Goal: Task Accomplishment & Management: Manage account settings

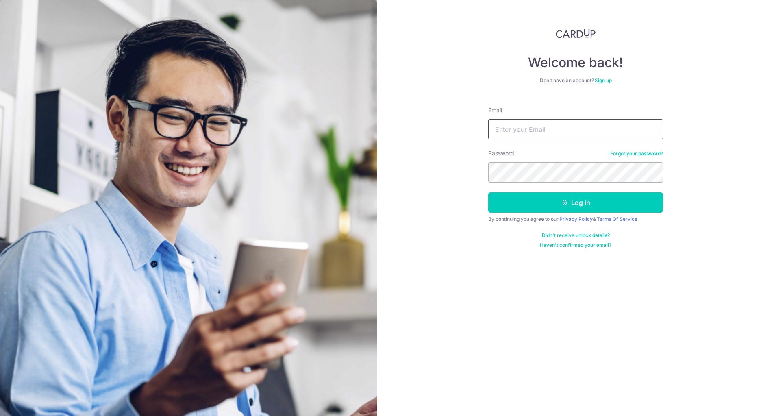
drag, startPoint x: 0, startPoint y: 0, endPoint x: 496, endPoint y: 122, distance: 510.4
click at [496, 122] on input "Email" at bounding box center [575, 129] width 175 height 20
type input "[EMAIL_ADDRESS][DOMAIN_NAME]"
click at [488, 192] on button "Log in" at bounding box center [575, 202] width 175 height 20
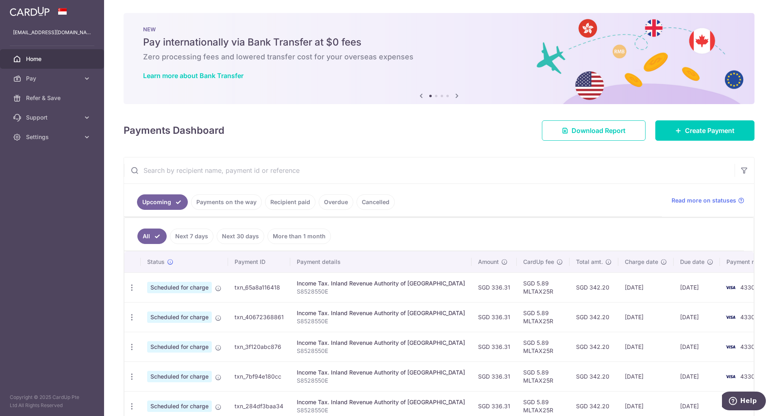
scroll to position [41, 0]
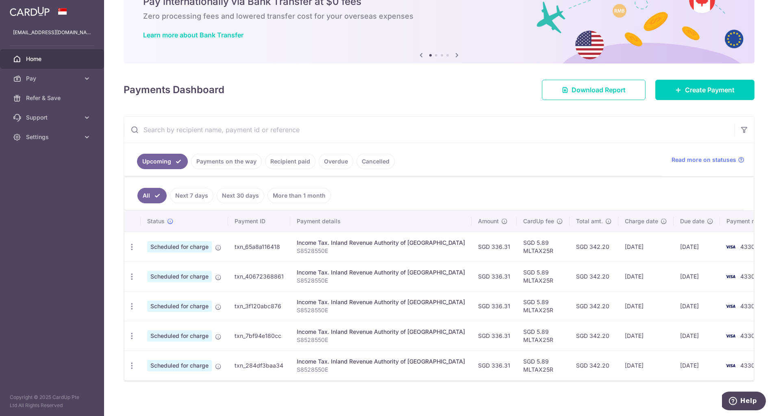
click at [492, 154] on ul "Upcoming Payments on the way Recipient paid Overdue Cancelled" at bounding box center [393, 159] width 538 height 33
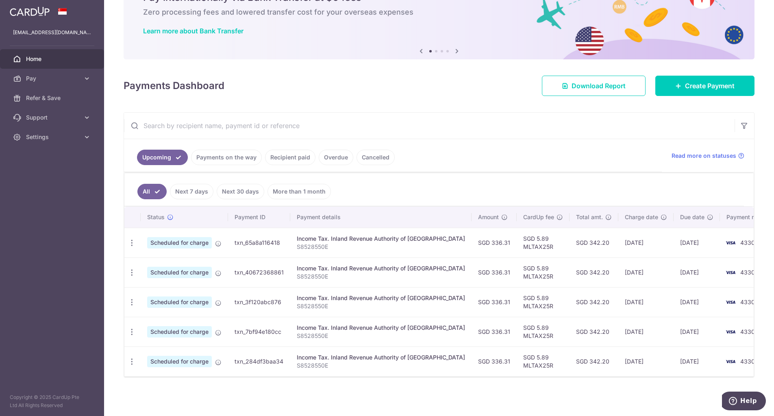
click at [295, 160] on link "Recipient paid" at bounding box center [290, 157] width 50 height 15
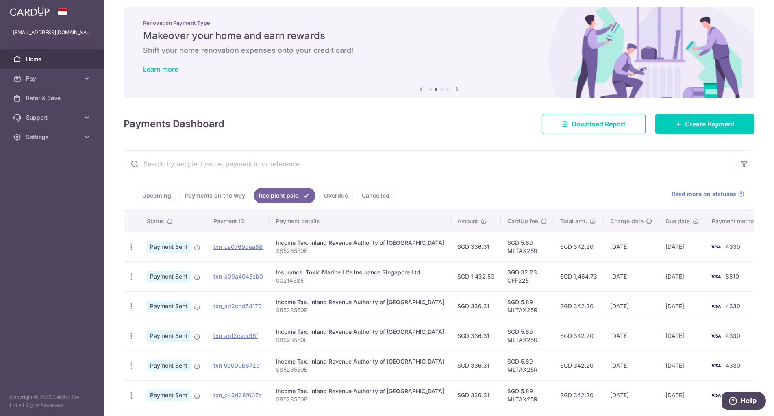
scroll to position [0, 0]
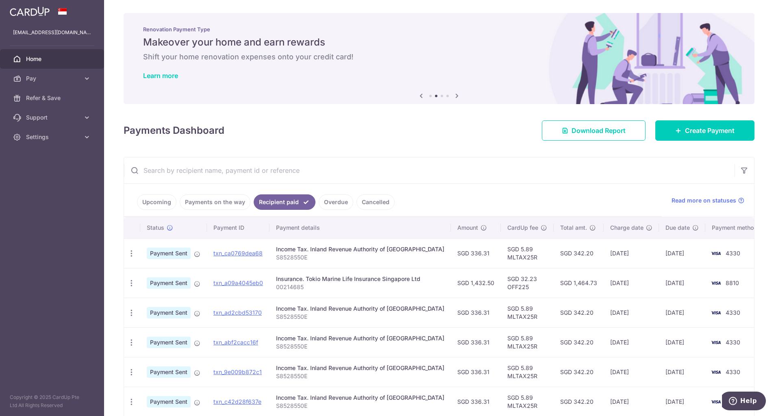
click at [485, 141] on div "× Pause Schedule Pause all future payments in this series Pause just this one p…" at bounding box center [439, 208] width 670 height 416
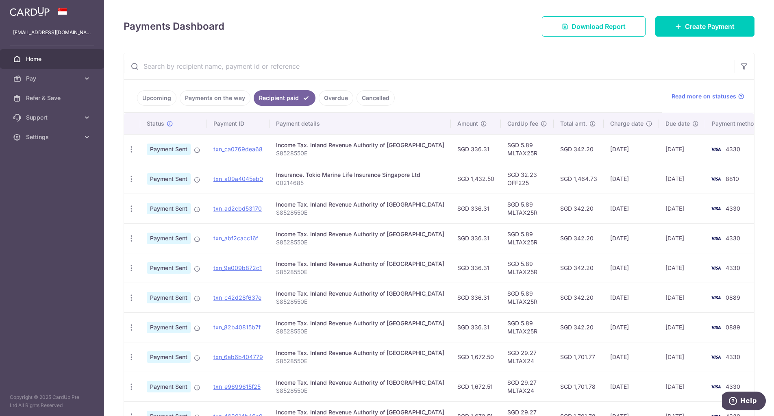
scroll to position [122, 0]
